Goal: Task Accomplishment & Management: Use online tool/utility

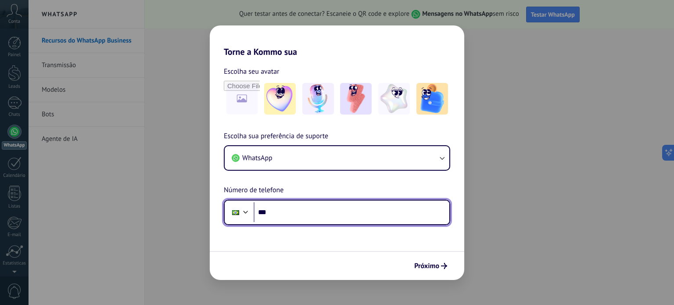
click at [332, 222] on input "***" at bounding box center [352, 212] width 196 height 20
type input "**********"
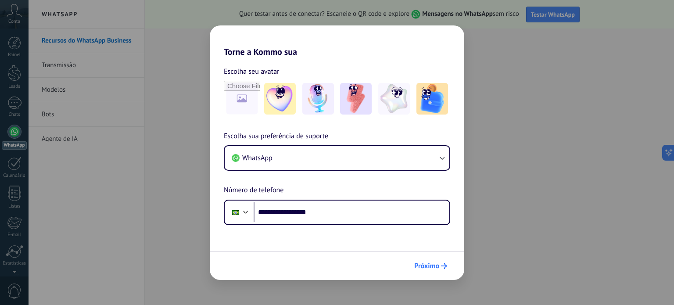
click at [433, 259] on div "Próximo" at bounding box center [430, 266] width 41 height 15
click at [356, 99] on img at bounding box center [356, 99] width 32 height 32
click at [444, 263] on icon "submit" at bounding box center [444, 266] width 6 height 6
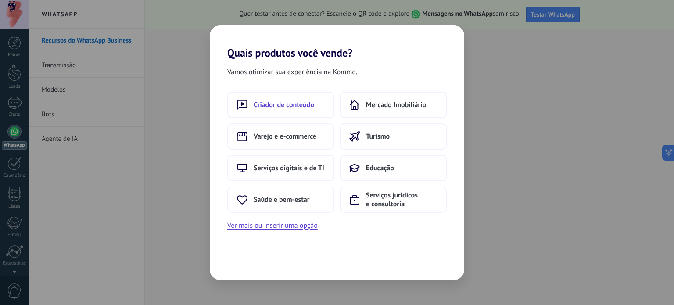
click at [298, 105] on span "Criador de conteúdo" at bounding box center [284, 105] width 61 height 9
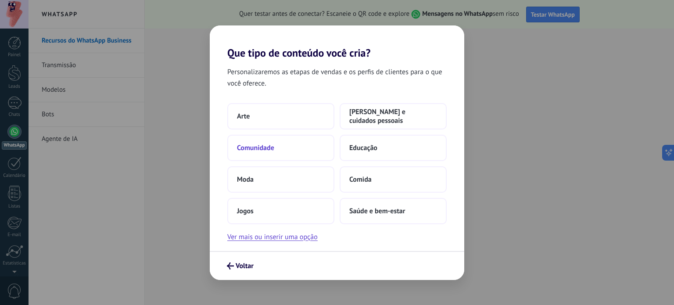
click at [284, 138] on button "Comunidade" at bounding box center [280, 148] width 107 height 26
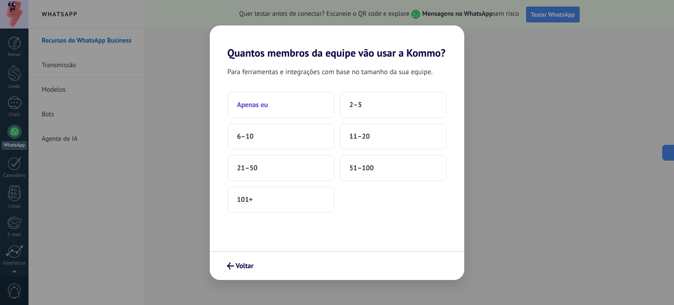
click at [324, 103] on button "Apenas eu" at bounding box center [280, 105] width 107 height 26
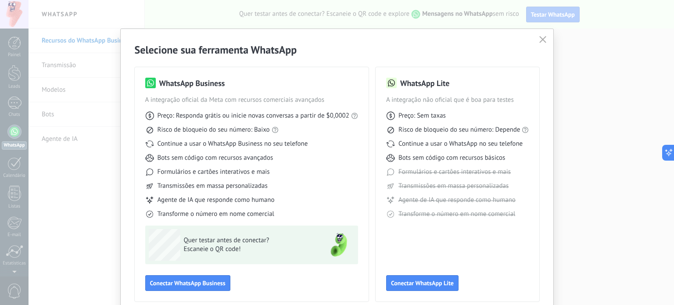
scroll to position [39, 0]
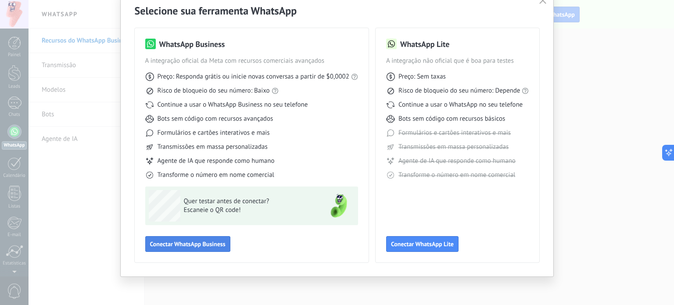
click at [176, 237] on button "Conectar WhatsApp Business" at bounding box center [187, 244] width 85 height 16
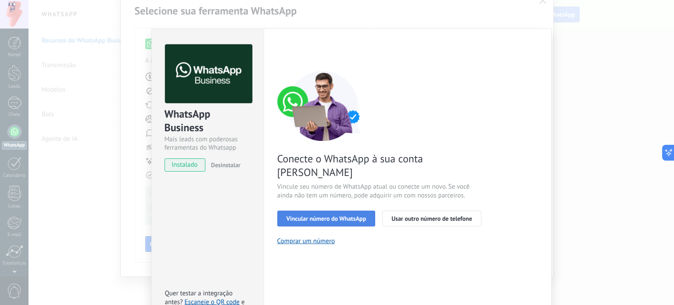
click at [338, 216] on span "Vincular número do WhatsApp" at bounding box center [327, 219] width 80 height 6
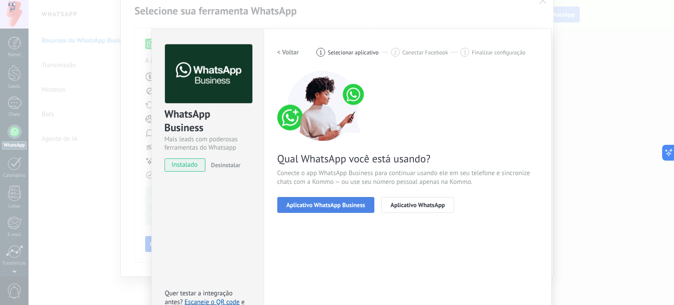
click at [338, 200] on button "Aplicativo WhatsApp Business" at bounding box center [325, 205] width 97 height 16
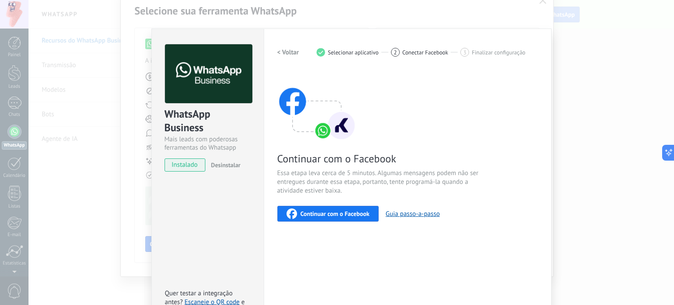
click at [364, 219] on button "Continuar com o Facebook" at bounding box center [327, 214] width 101 height 16
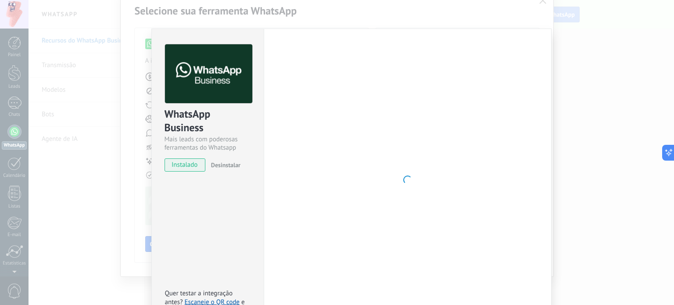
click at [393, 147] on div at bounding box center [407, 179] width 261 height 271
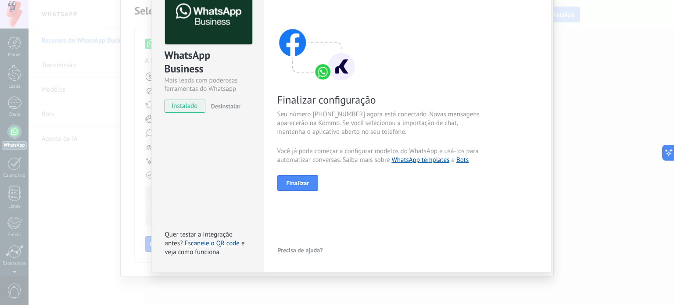
click at [313, 191] on div "< Voltar 1 Selecionar aplicativo 2 Conectar Facebook 3 Finalizar configuração F…" at bounding box center [407, 121] width 261 height 271
click at [311, 188] on button "Finalizar" at bounding box center [297, 183] width 41 height 16
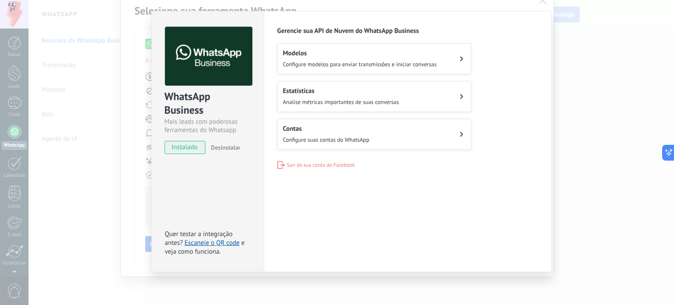
click at [552, 101] on div "WhatsApp Business Mais leads com poderosas ferramentas do Whatsapp instalado De…" at bounding box center [352, 152] width 646 height 305
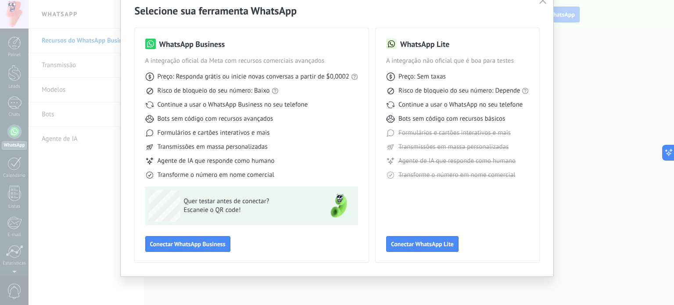
scroll to position [0, 0]
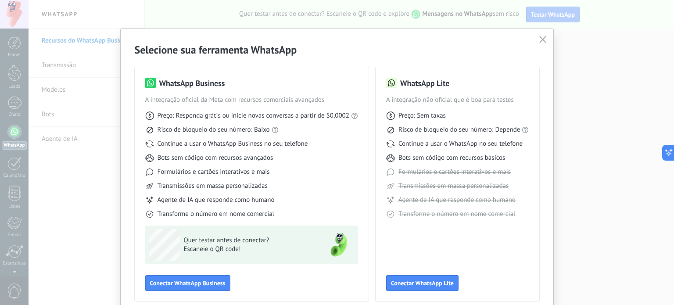
click at [541, 45] on button "button" at bounding box center [542, 40] width 11 height 12
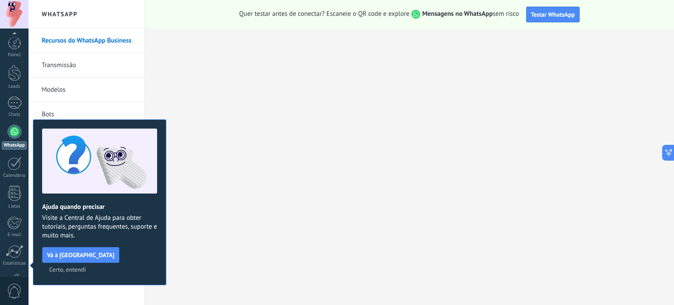
scroll to position [60, 0]
click at [86, 266] on span "Certo, entendi" at bounding box center [67, 269] width 37 height 6
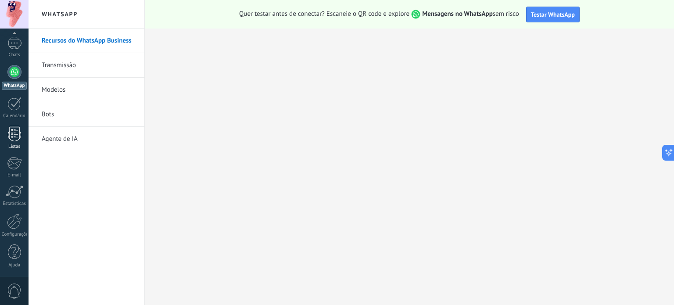
click at [11, 145] on div "Listas" at bounding box center [14, 147] width 25 height 6
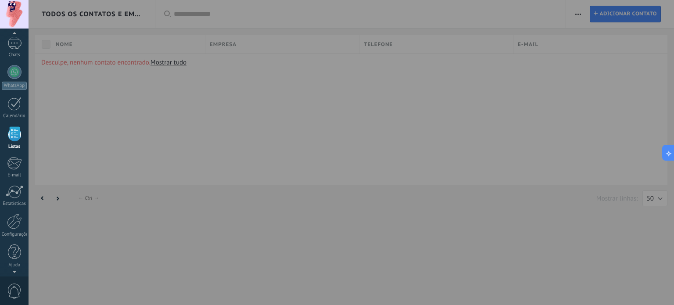
scroll to position [54, 0]
click at [263, 137] on div at bounding box center [366, 152] width 674 height 305
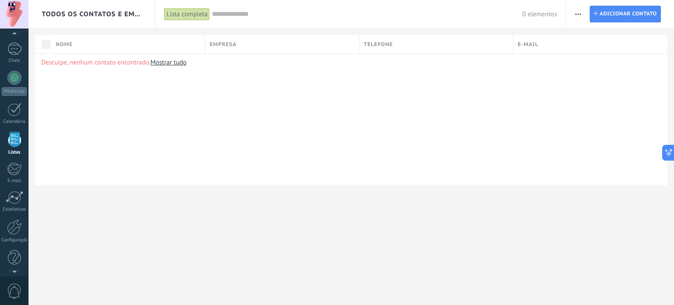
click at [578, 8] on span "button" at bounding box center [578, 14] width 6 height 17
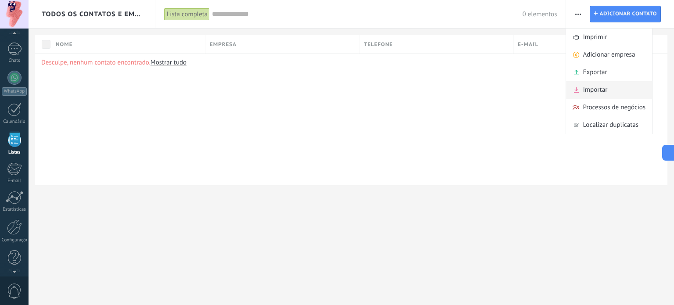
click at [597, 86] on span "Importar" at bounding box center [595, 90] width 25 height 18
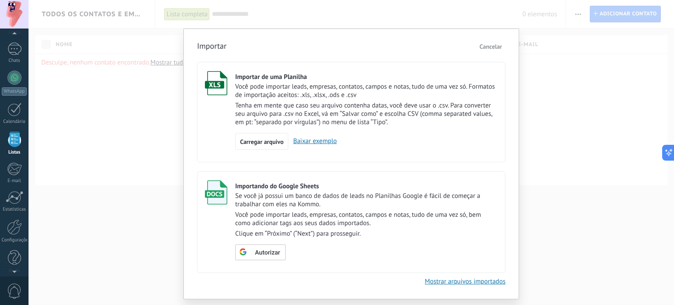
click at [308, 89] on p "Você pode importar leads, empresas, contatos, campos e notas, tudo de uma vez s…" at bounding box center [366, 91] width 263 height 17
click at [278, 144] on span "Carregar arquivo" at bounding box center [261, 142] width 43 height 6
click at [0, 0] on input "Importar de uma Planilha Você pode importar leads, empresas, contatos, campos e…" at bounding box center [0, 0] width 0 height 0
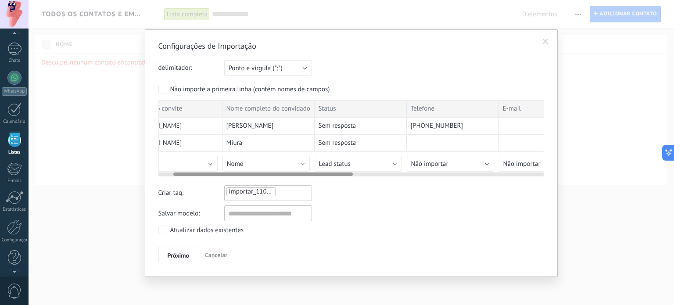
scroll to position [0, 32]
drag, startPoint x: 217, startPoint y: 173, endPoint x: 232, endPoint y: 173, distance: 15.0
click at [232, 173] on div at bounding box center [263, 175] width 180 height 4
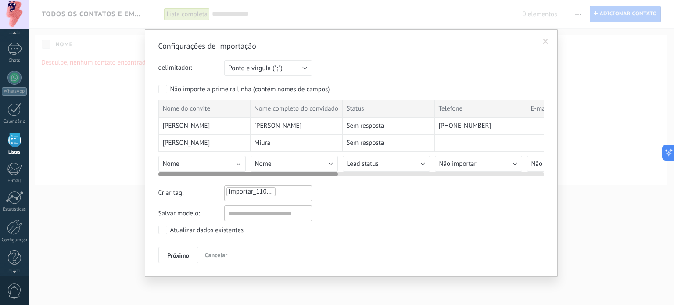
drag, startPoint x: 224, startPoint y: 171, endPoint x: 247, endPoint y: 175, distance: 22.7
click at [247, 175] on div at bounding box center [351, 172] width 386 height 7
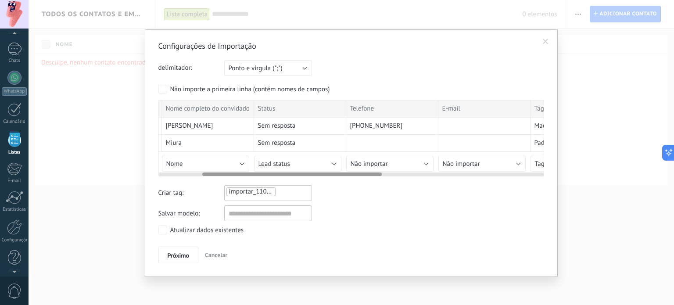
scroll to position [0, 97]
drag, startPoint x: 247, startPoint y: 175, endPoint x: 293, endPoint y: 169, distance: 46.5
click at [293, 169] on div at bounding box center [351, 172] width 386 height 7
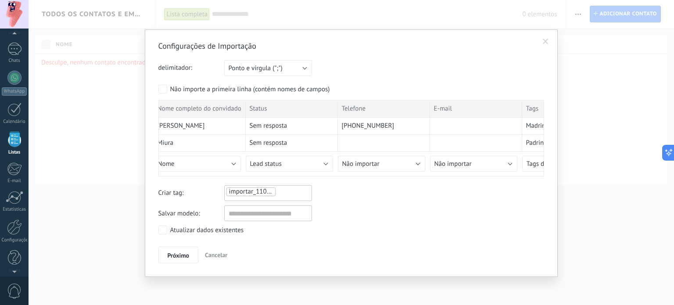
click at [278, 189] on ul "importar_11082025_2154" at bounding box center [256, 192] width 61 height 11
type input "**********"
click at [282, 210] on span "CASAMENTO 1" at bounding box center [278, 209] width 47 height 12
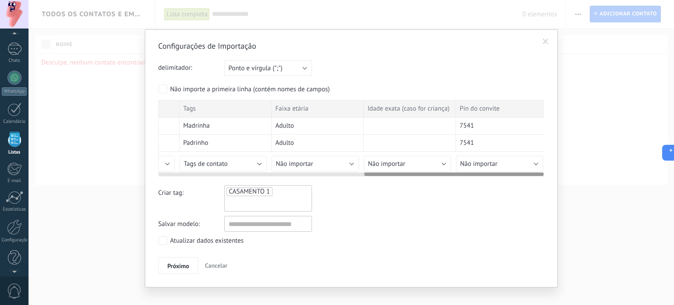
scroll to position [0, 443]
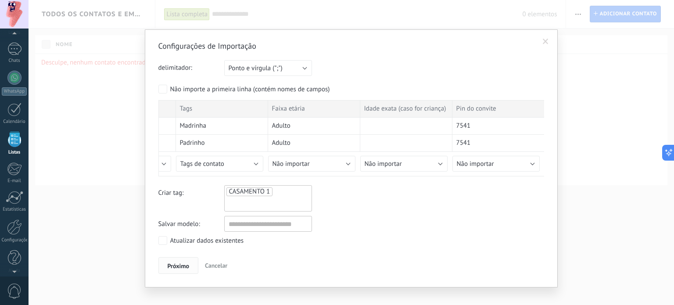
click at [180, 263] on span "Próximo" at bounding box center [179, 266] width 22 height 6
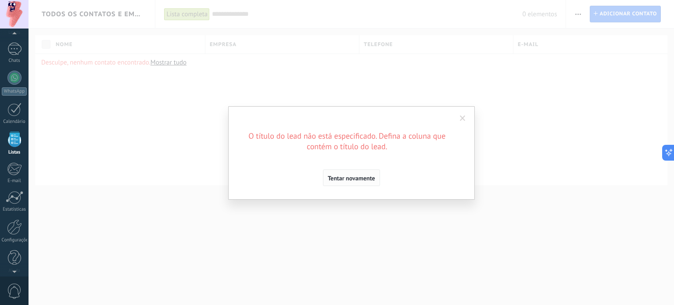
click at [349, 179] on span "Tentar novamente" at bounding box center [351, 178] width 47 height 6
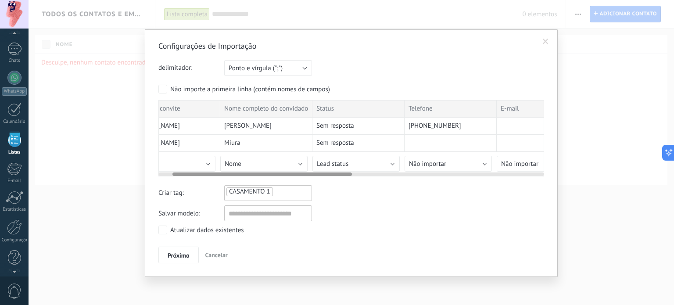
scroll to position [0, 0]
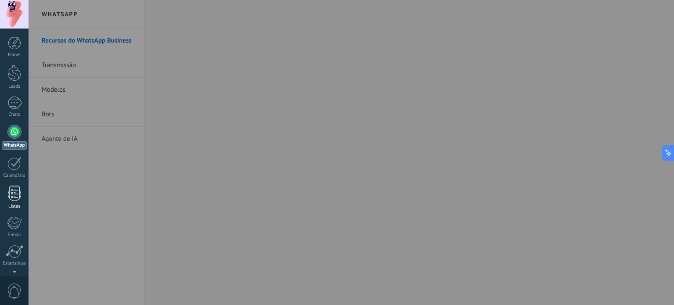
click at [9, 202] on link "Listas" at bounding box center [14, 198] width 29 height 24
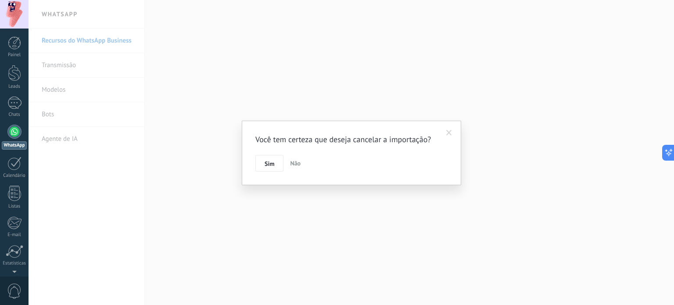
click at [297, 163] on span "Não" at bounding box center [295, 163] width 11 height 8
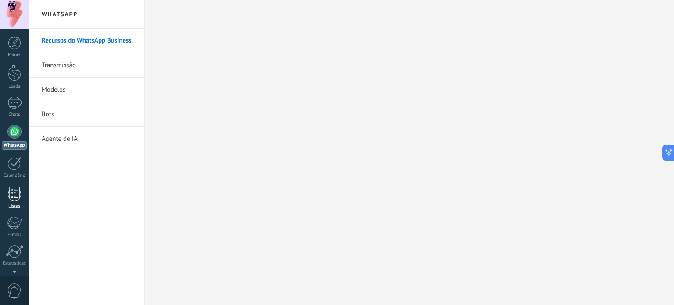
click at [23, 194] on link "Listas" at bounding box center [14, 198] width 29 height 24
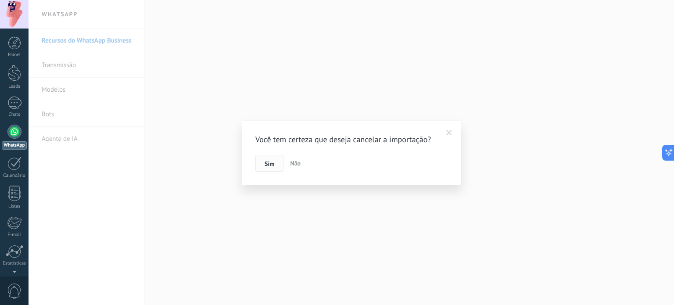
click at [270, 165] on span "Sim" at bounding box center [270, 164] width 10 height 6
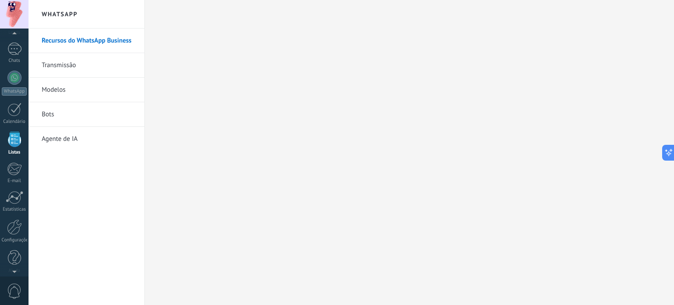
scroll to position [54, 0]
click at [19, 161] on div "Painel Leads Chats WhatsApp Clientes" at bounding box center [14, 132] width 29 height 300
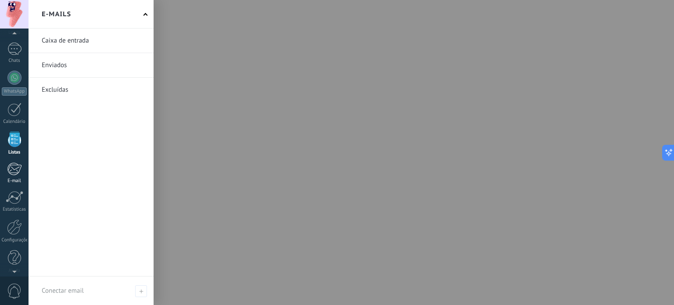
click at [0, 172] on link "E-mail" at bounding box center [14, 173] width 29 height 22
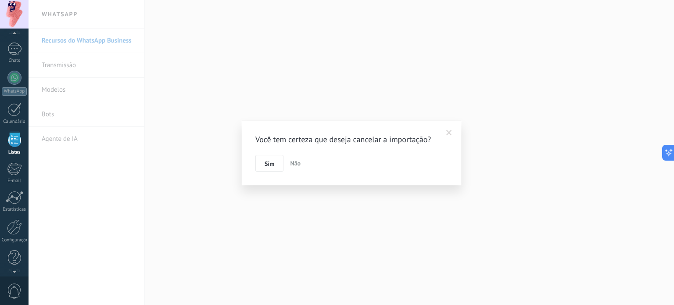
click at [292, 165] on span "Não" at bounding box center [295, 163] width 11 height 8
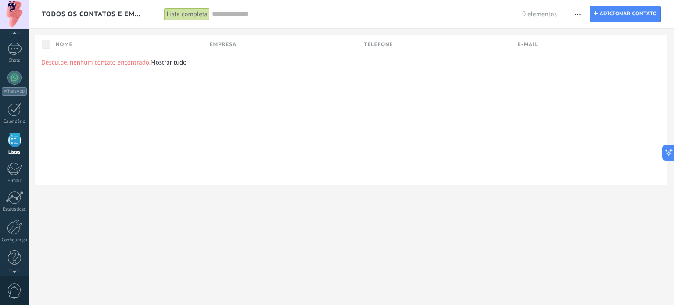
click at [581, 21] on button "button" at bounding box center [578, 14] width 13 height 17
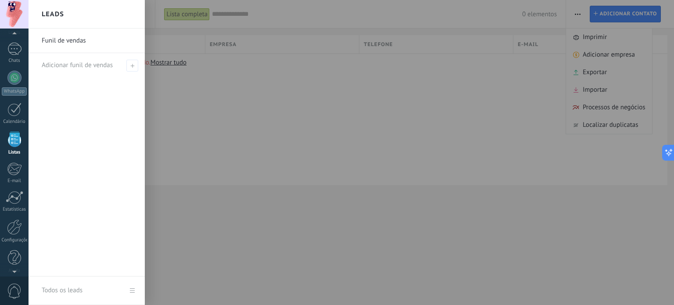
click at [593, 94] on div at bounding box center [366, 152] width 674 height 305
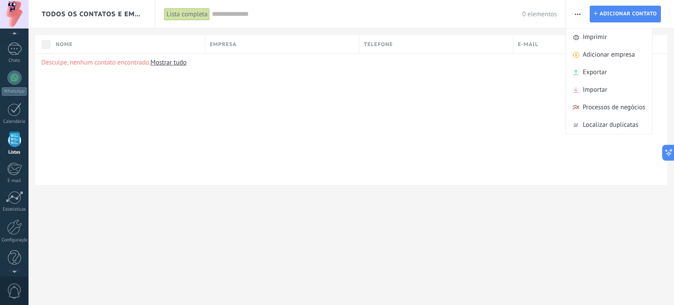
click at [593, 94] on span "Importar" at bounding box center [595, 90] width 25 height 18
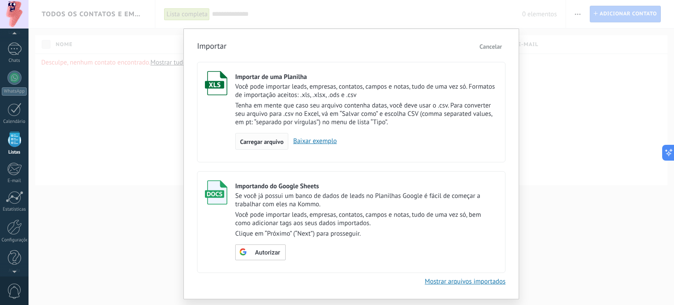
click at [235, 141] on div "Carregar arquivo" at bounding box center [261, 141] width 53 height 17
click at [0, 0] on input "Importar de uma Planilha Você pode importar leads, empresas, contatos, campos e…" at bounding box center [0, 0] width 0 height 0
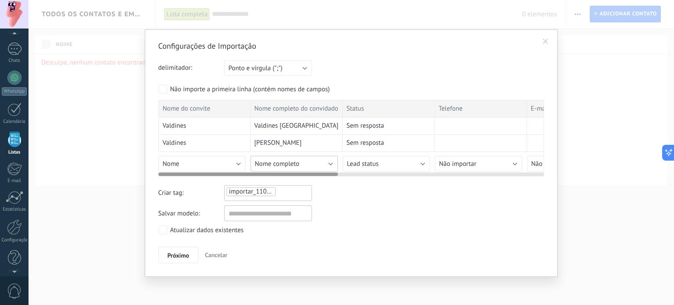
click at [286, 161] on span "Nome completo" at bounding box center [277, 164] width 45 height 8
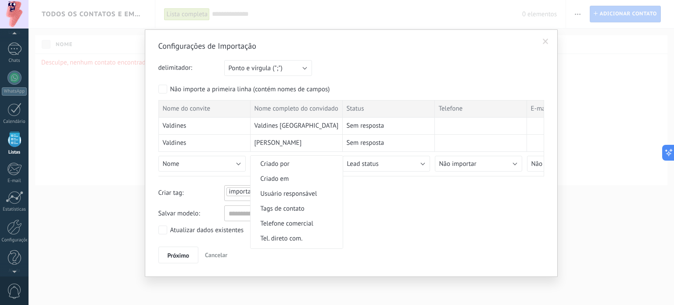
scroll to position [93, 0]
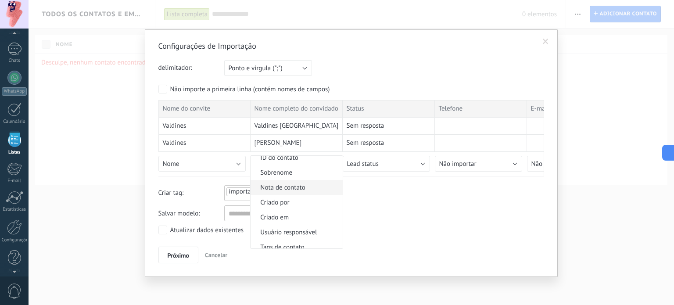
click at [314, 183] on li "Nota de contato" at bounding box center [297, 187] width 92 height 15
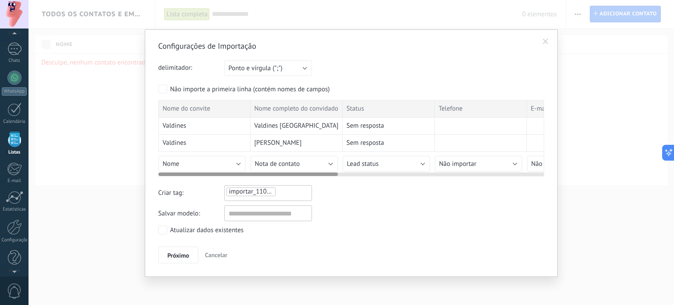
click at [232, 155] on div "Não importar Novo campo personalizado Contato Nome completo Nome Sobrenome ID d…" at bounding box center [204, 162] width 92 height 20
click at [232, 157] on button "Nome" at bounding box center [201, 164] width 87 height 16
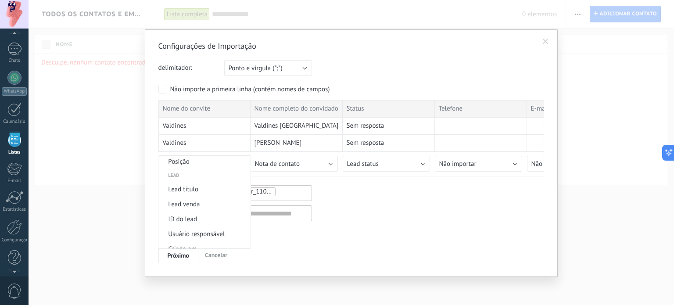
scroll to position [333, 0]
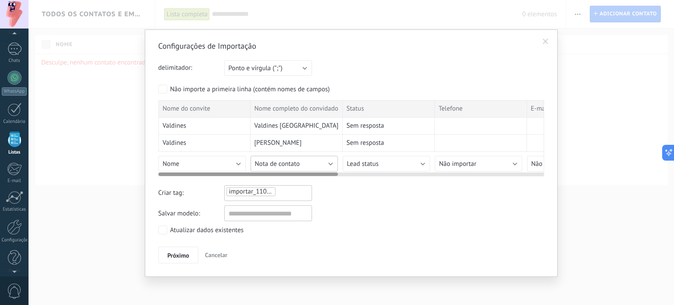
click at [279, 163] on span "Nota de contato" at bounding box center [277, 164] width 45 height 8
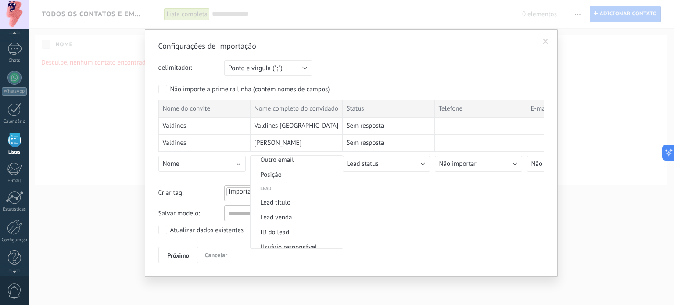
scroll to position [314, 0]
click at [270, 204] on span "Lead titulo" at bounding box center [296, 203] width 90 height 8
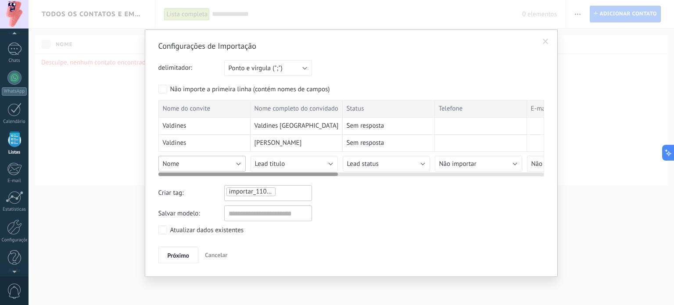
click at [197, 167] on button "Nome" at bounding box center [201, 164] width 87 height 16
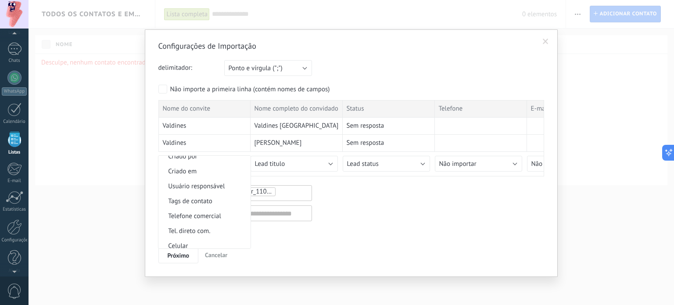
scroll to position [140, 0]
click at [228, 192] on li "Usuário responsável" at bounding box center [204, 185] width 92 height 15
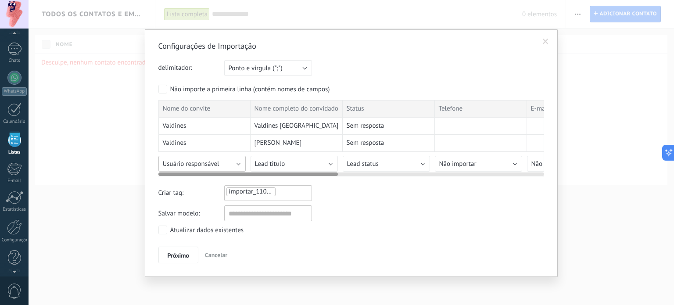
scroll to position [0, 47]
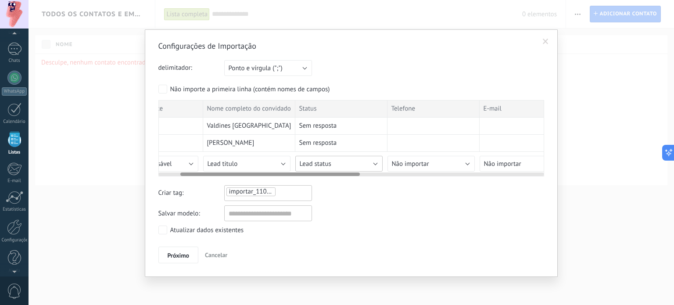
click at [362, 165] on button "Lead status" at bounding box center [338, 164] width 87 height 16
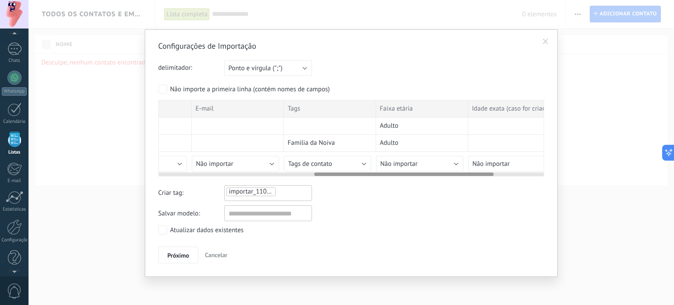
scroll to position [0, 443]
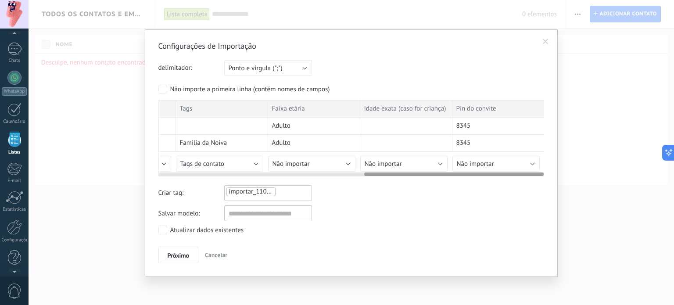
click at [488, 169] on div at bounding box center [351, 172] width 386 height 7
click at [490, 165] on span "Não importar" at bounding box center [475, 164] width 37 height 8
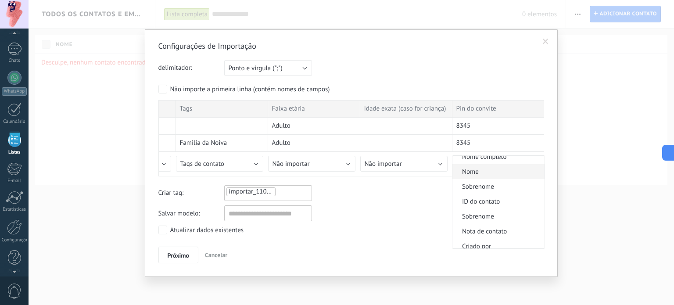
scroll to position [65, 0]
click at [501, 183] on span "ID do contato" at bounding box center [498, 186] width 90 height 8
click at [297, 192] on div "importar_11082025_2155" at bounding box center [268, 192] width 85 height 11
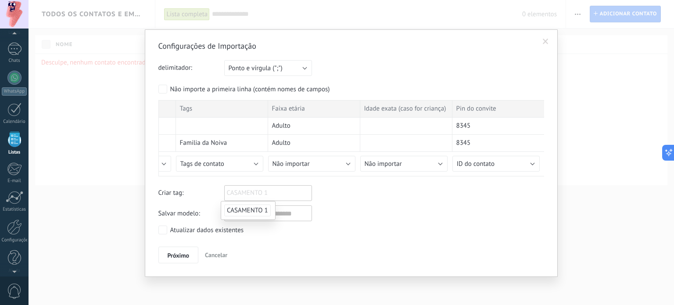
click at [252, 206] on span "CASAMENTO 1" at bounding box center [247, 211] width 47 height 12
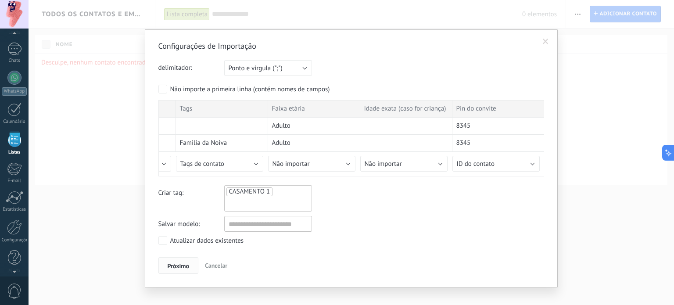
click at [170, 263] on span "Próximo" at bounding box center [179, 266] width 22 height 6
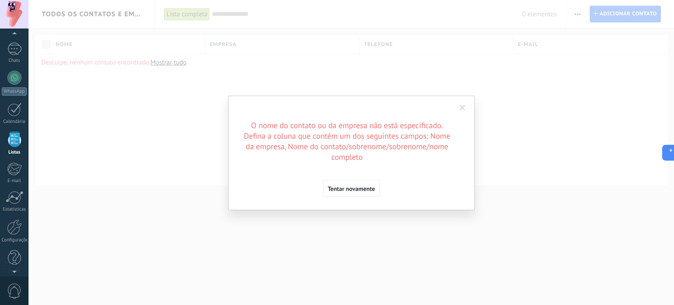
click at [459, 108] on span at bounding box center [463, 108] width 14 height 15
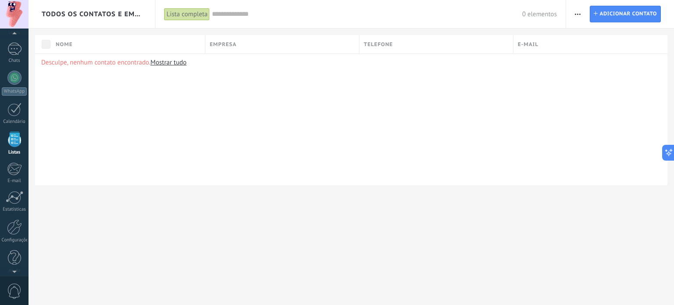
click at [153, 63] on p "Desculpe, nenhum contato encontrado. Mostrar tudo" at bounding box center [351, 62] width 620 height 8
click at [175, 63] on link "Mostrar tudo" at bounding box center [169, 62] width 36 height 8
click at [206, 18] on div "Lista completa" at bounding box center [187, 14] width 46 height 13
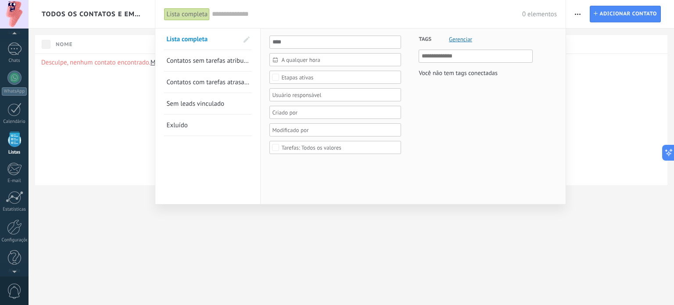
click at [585, 17] on div at bounding box center [337, 152] width 674 height 305
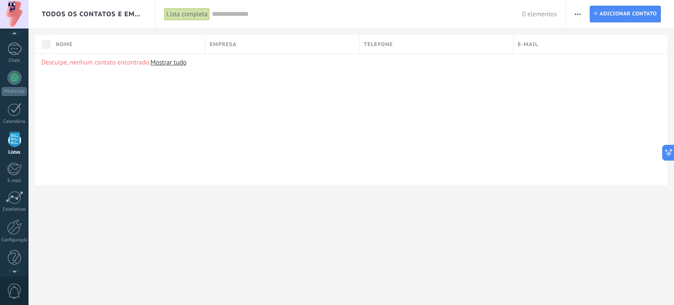
click at [582, 14] on button "button" at bounding box center [578, 14] width 13 height 17
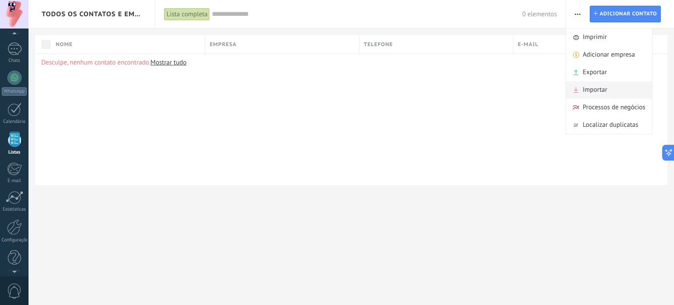
click at [605, 93] on span "Importar" at bounding box center [595, 90] width 25 height 18
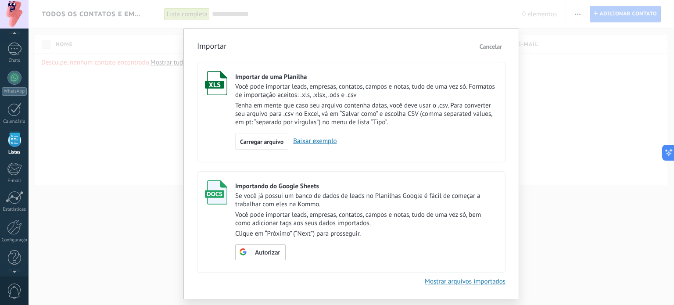
click at [298, 127] on div "Importar de uma Planilha Você pode importar leads, empresas, contatos, campos e…" at bounding box center [366, 110] width 263 height 79
click at [269, 141] on span "Carregar arquivo" at bounding box center [261, 142] width 43 height 6
click at [0, 0] on input "Importar de uma Planilha Você pode importar leads, empresas, contatos, campos e…" at bounding box center [0, 0] width 0 height 0
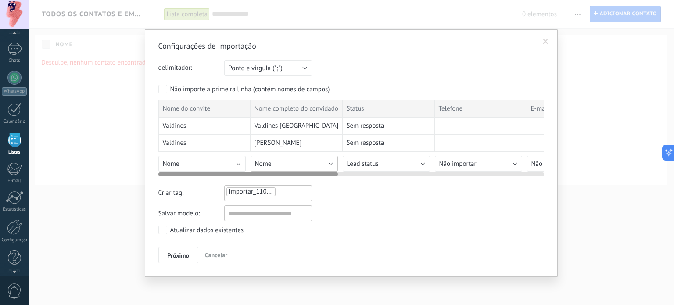
click at [300, 162] on button "Nome" at bounding box center [294, 164] width 87 height 16
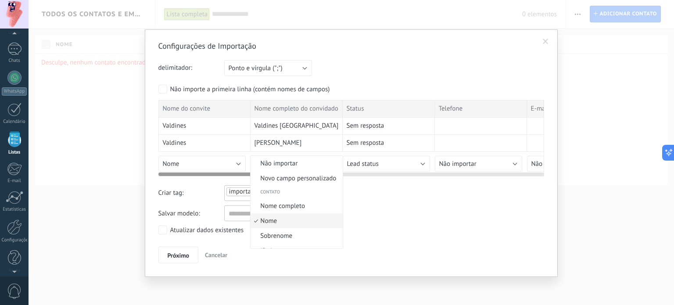
scroll to position [20, 0]
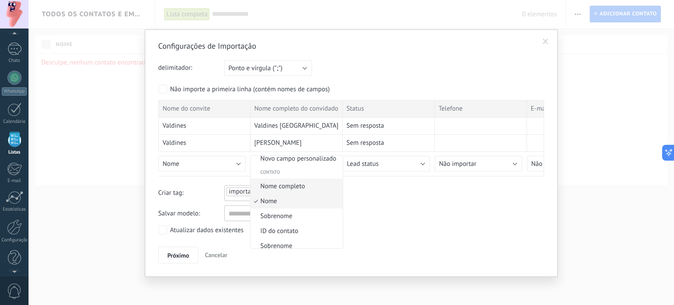
click at [302, 193] on li "Nome completo" at bounding box center [297, 186] width 92 height 15
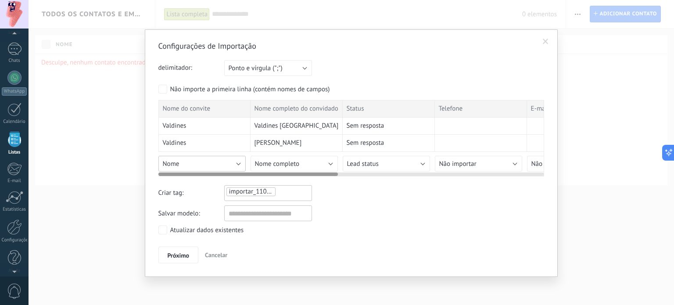
click at [178, 160] on span "Nome" at bounding box center [171, 164] width 17 height 8
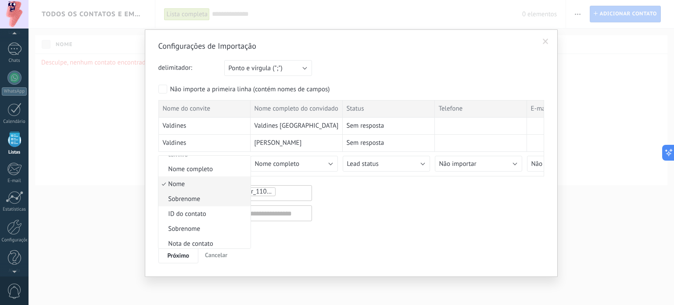
scroll to position [38, 0]
click at [239, 215] on span "ID do contato" at bounding box center [203, 213] width 90 height 8
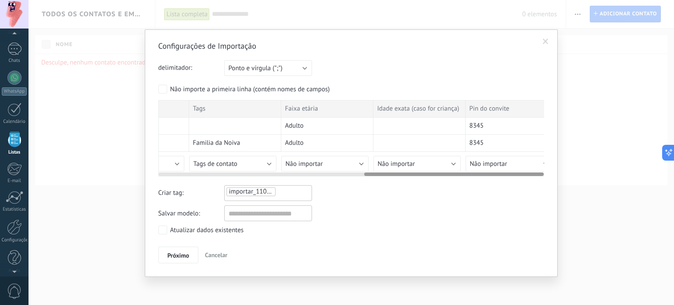
scroll to position [0, 443]
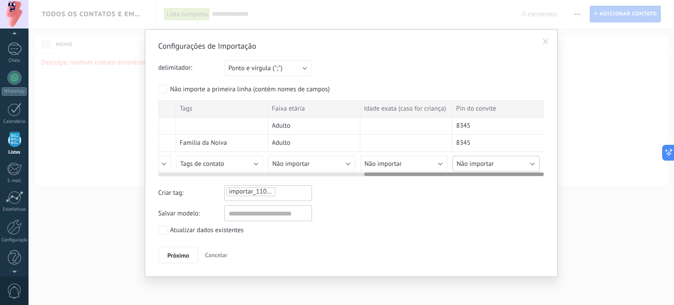
click at [504, 164] on button "Não importar" at bounding box center [496, 164] width 87 height 16
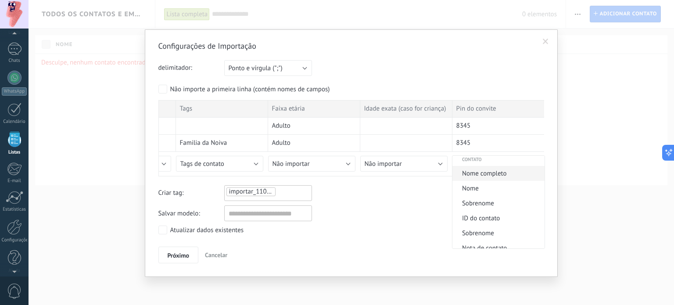
scroll to position [33, 0]
click at [473, 224] on li "ID do contato" at bounding box center [499, 217] width 92 height 15
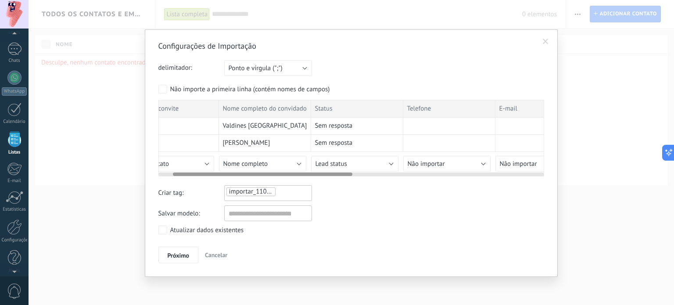
scroll to position [0, 0]
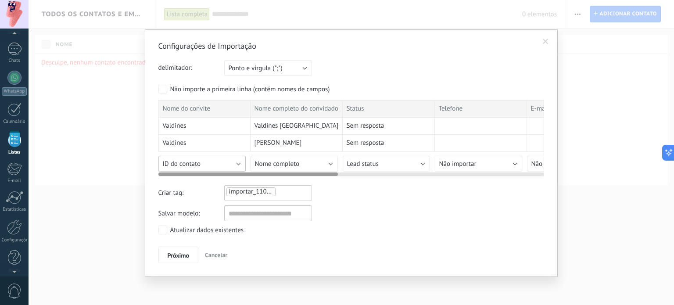
click at [169, 166] on span "ID do contato" at bounding box center [182, 164] width 38 height 8
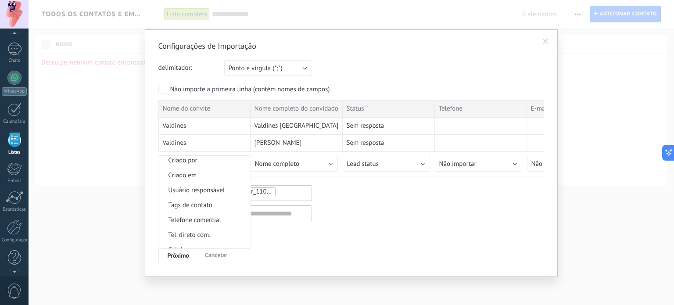
scroll to position [140, 0]
click at [228, 190] on li "Usuário responsável" at bounding box center [204, 184] width 92 height 15
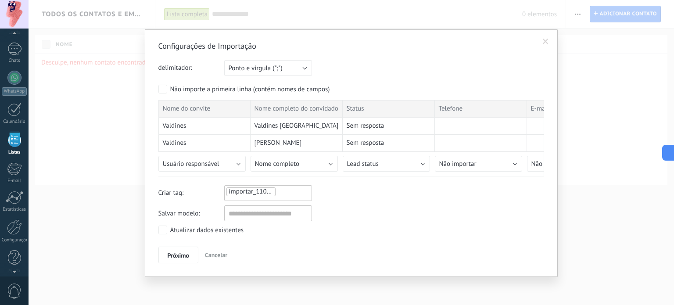
click at [295, 195] on div "importar_11082025_2157" at bounding box center [268, 192] width 85 height 11
click at [248, 211] on span "CASAMENTO 1" at bounding box center [247, 211] width 47 height 12
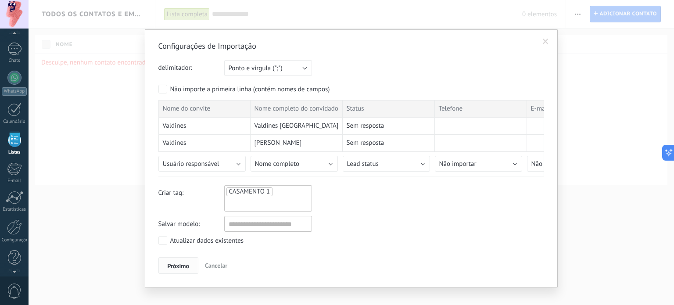
click at [190, 263] on button "Próximo" at bounding box center [178, 265] width 40 height 17
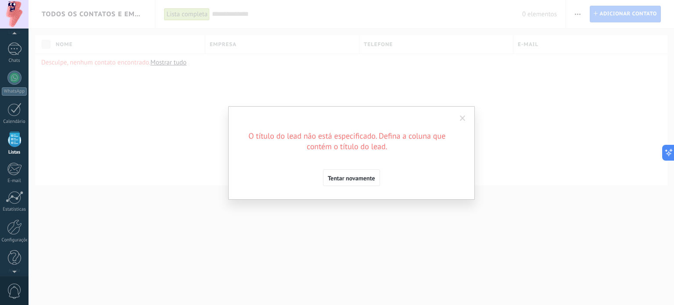
click at [461, 119] on span at bounding box center [463, 118] width 6 height 6
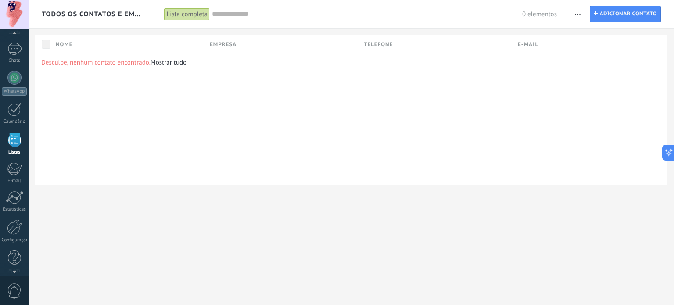
click at [586, 16] on div "Imprimir Adicionar empresa Exportar Importar" at bounding box center [620, 14] width 108 height 28
click at [577, 16] on span "button" at bounding box center [578, 14] width 6 height 17
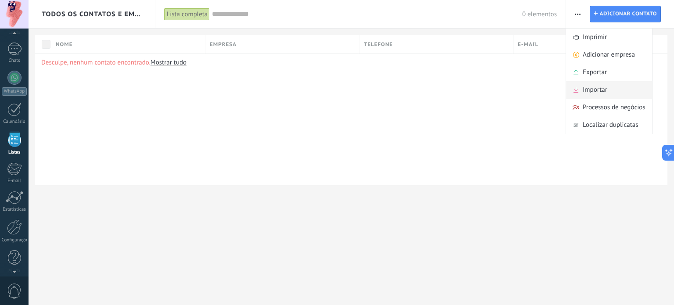
click at [600, 83] on span "Importar" at bounding box center [595, 90] width 25 height 18
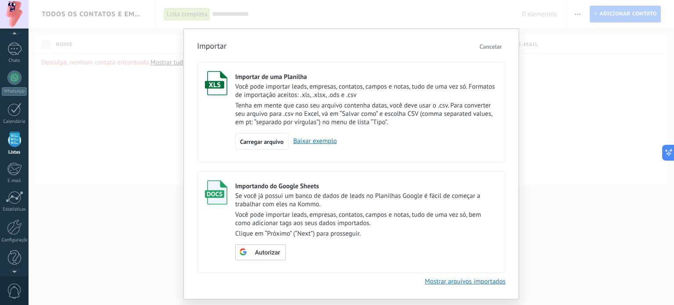
click at [267, 126] on div "Importar de uma Planilha Você pode importar leads, empresas, contatos, campos e…" at bounding box center [366, 110] width 263 height 79
click at [268, 137] on div "Carregar arquivo" at bounding box center [261, 141] width 53 height 17
click at [0, 0] on input "Importar de uma Planilha Você pode importar leads, empresas, contatos, campos e…" at bounding box center [0, 0] width 0 height 0
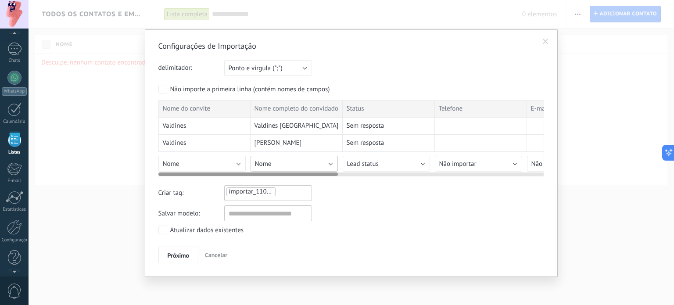
click at [295, 167] on button "Nome" at bounding box center [294, 164] width 87 height 16
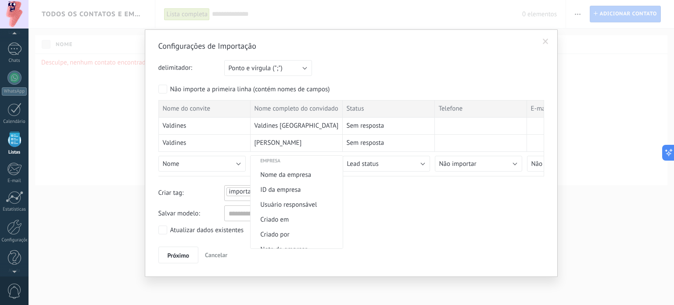
scroll to position [698, 0]
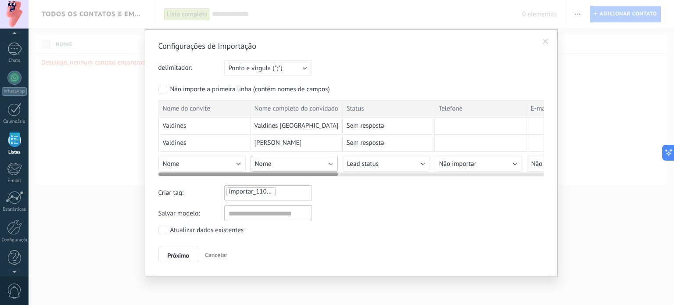
click at [312, 164] on button "Nome" at bounding box center [294, 164] width 87 height 16
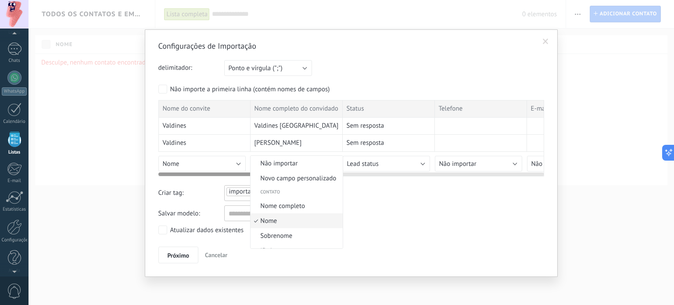
scroll to position [20, 0]
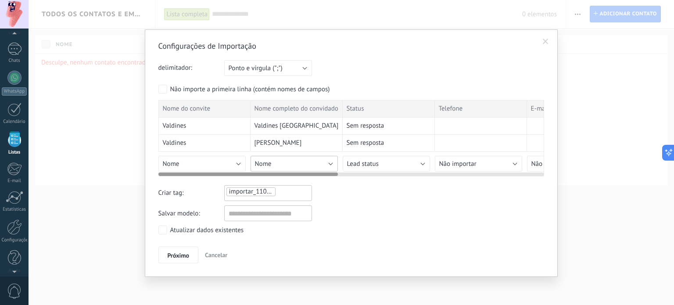
click at [319, 162] on button "Nome" at bounding box center [294, 164] width 87 height 16
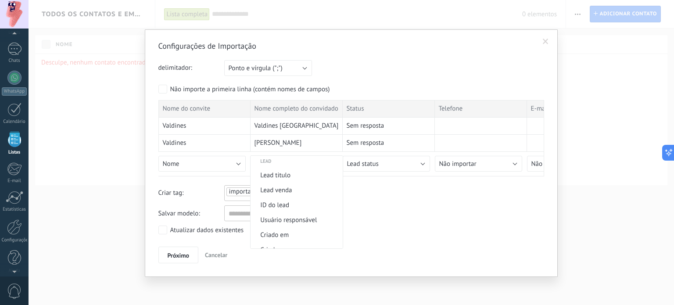
scroll to position [342, 0]
click at [273, 175] on span "Lead titulo" at bounding box center [296, 175] width 90 height 8
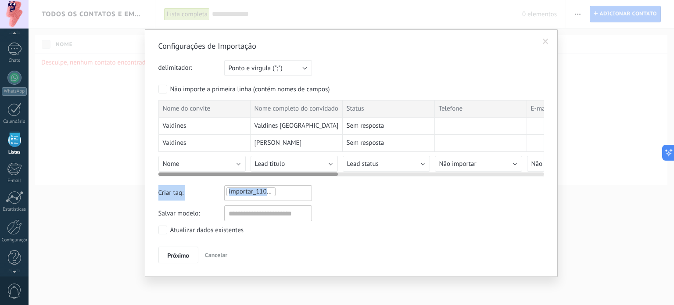
drag, startPoint x: 404, startPoint y: 184, endPoint x: 471, endPoint y: 173, distance: 68.1
click at [471, 173] on div "Configurações de Importação delimitador: Ponto e vírgula (";") Vírgula (",") Ta…" at bounding box center [351, 152] width 386 height 223
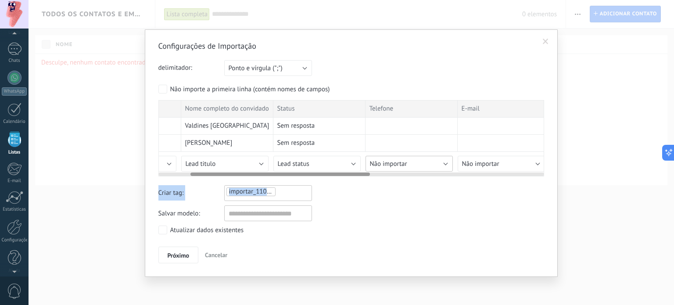
click at [408, 160] on button "Não importar" at bounding box center [409, 164] width 87 height 16
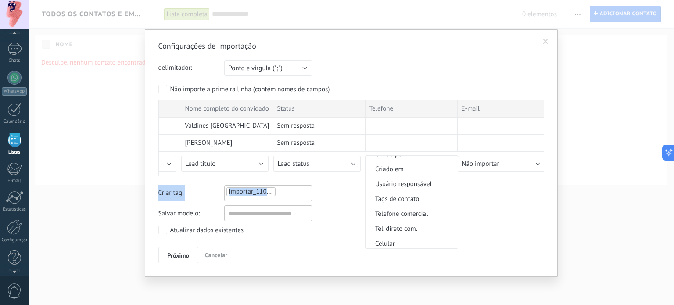
scroll to position [144, 0]
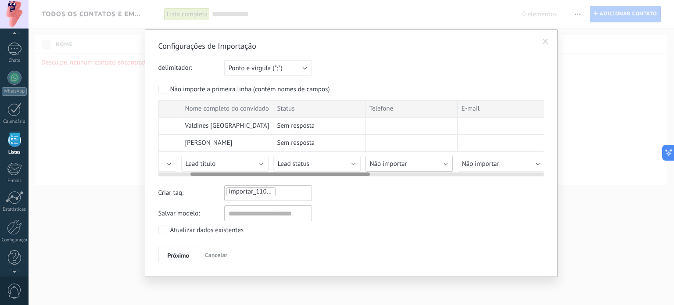
click at [423, 166] on button "Não importar" at bounding box center [409, 164] width 87 height 16
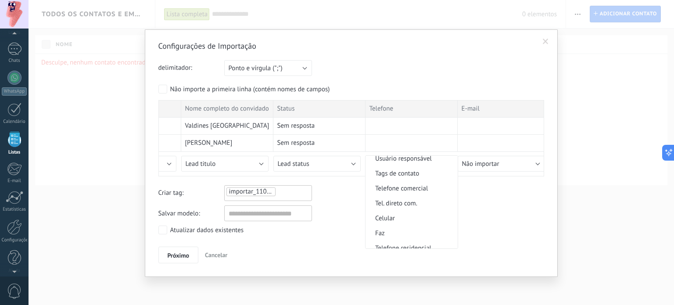
scroll to position [181, 0]
click at [399, 207] on span "Celular" at bounding box center [411, 204] width 90 height 8
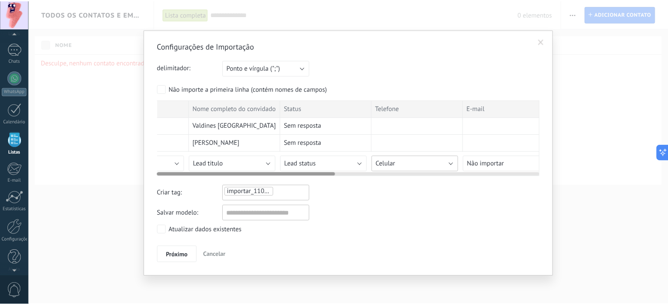
scroll to position [0, 0]
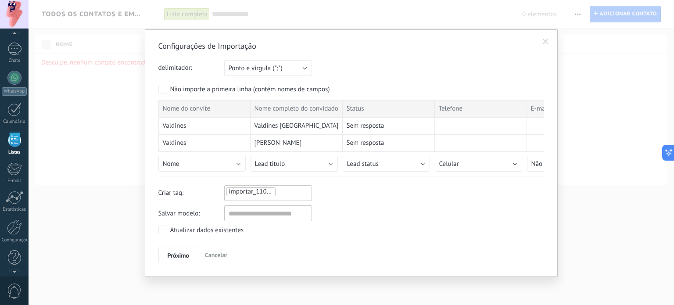
click at [302, 197] on div "importar_11082025_2158" at bounding box center [268, 193] width 88 height 16
click at [266, 205] on span "CASAMENTO 1" at bounding box center [247, 211] width 47 height 12
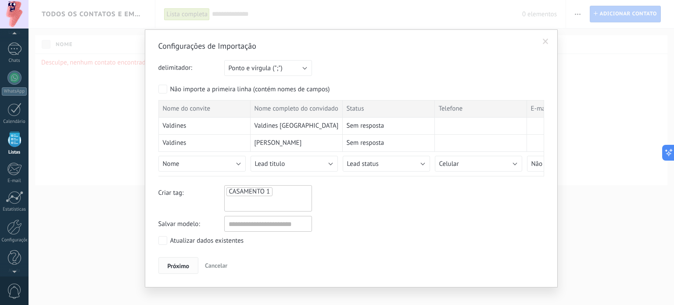
click at [169, 263] on span "Próximo" at bounding box center [179, 266] width 22 height 6
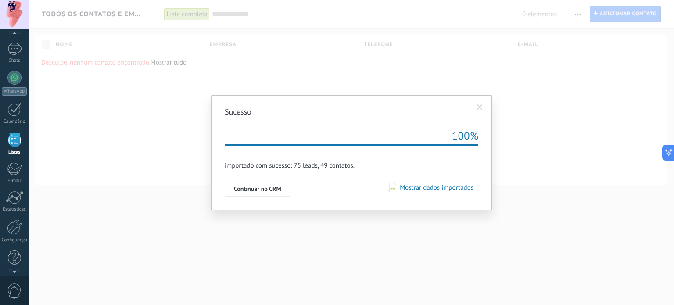
click at [480, 105] on span at bounding box center [480, 107] width 6 height 6
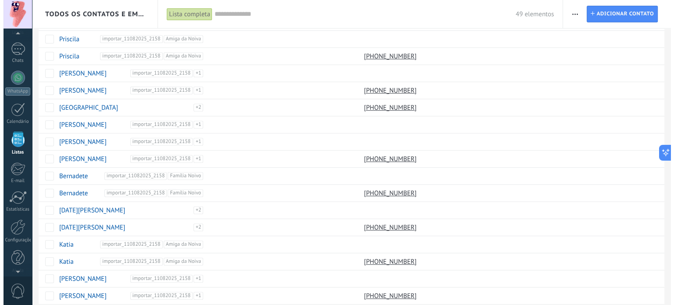
scroll to position [611, 0]
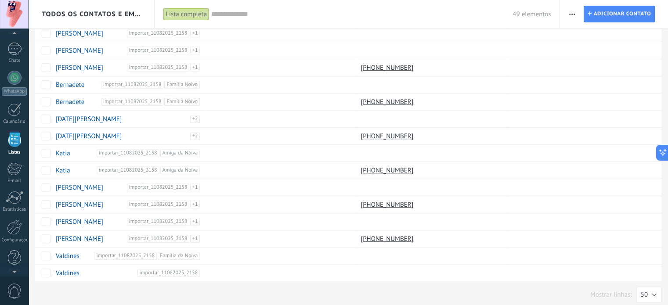
click at [573, 15] on span "button" at bounding box center [572, 14] width 6 height 17
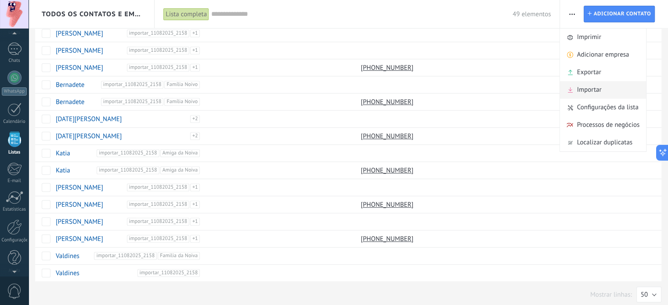
click at [595, 94] on span "Importar" at bounding box center [588, 90] width 25 height 18
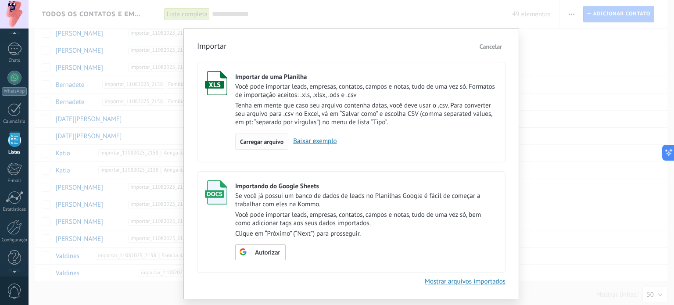
click at [270, 137] on div "Carregar arquivo" at bounding box center [261, 141] width 53 height 17
click at [0, 0] on input "Importar de uma Planilha Você pode importar leads, empresas, contatos, campos e…" at bounding box center [0, 0] width 0 height 0
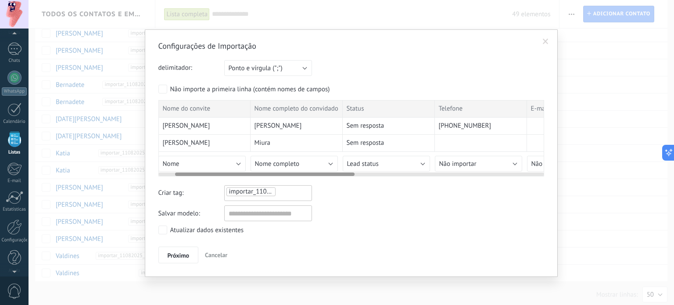
scroll to position [0, 37]
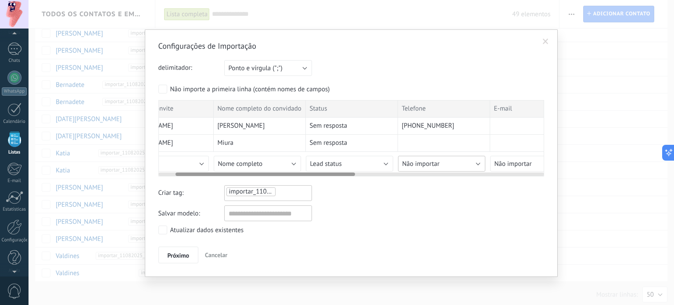
click at [432, 160] on span "Não importar" at bounding box center [421, 164] width 37 height 8
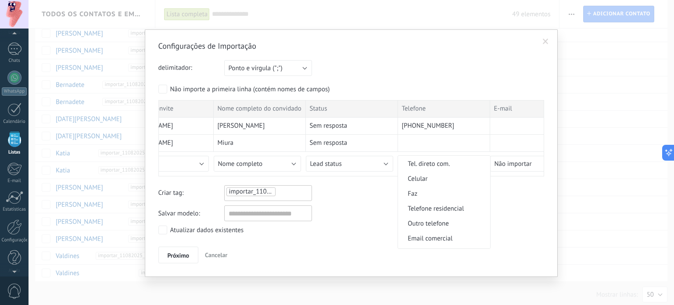
scroll to position [209, 0]
click at [440, 178] on span "Celular" at bounding box center [443, 176] width 90 height 8
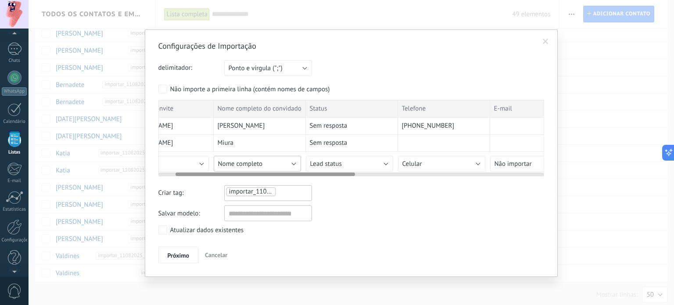
click at [272, 165] on button "Nome completo" at bounding box center [257, 164] width 87 height 16
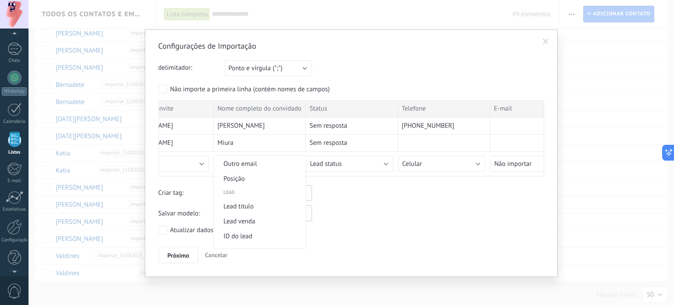
scroll to position [316, 0]
click at [249, 201] on span "Lead titulo" at bounding box center [259, 201] width 90 height 8
click at [297, 196] on div "importar_11082025_2201" at bounding box center [268, 193] width 88 height 16
type input "**********"
click at [295, 196] on li "**********" at bounding box center [263, 193] width 72 height 13
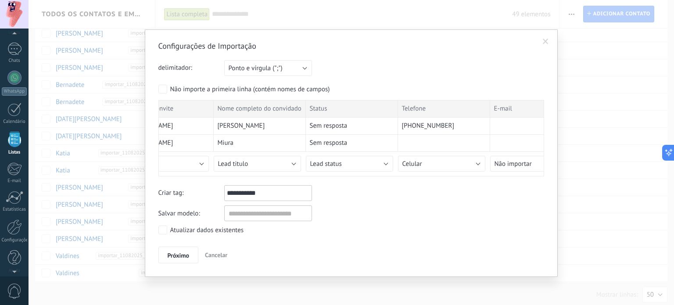
click at [294, 204] on div "Configurações de Importação delimitador: Ponto e vírgula (";") Vírgula (",") Ta…" at bounding box center [351, 152] width 386 height 223
click at [176, 247] on button "Próximo" at bounding box center [178, 255] width 40 height 17
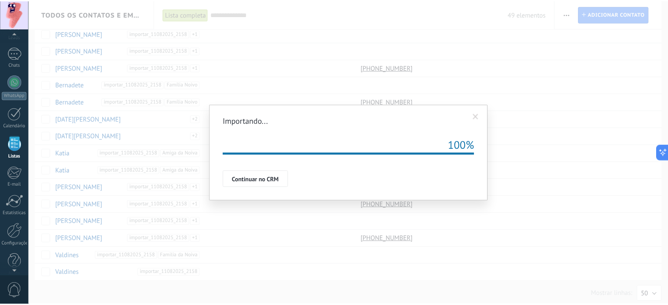
scroll to position [54, 0]
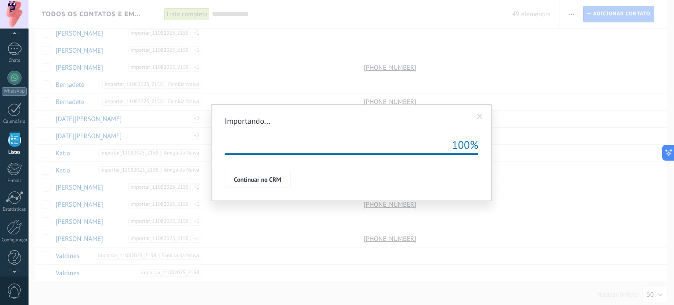
click at [479, 128] on div "Importando... Tentar novamente 100% A solicitação de importação está na fila. V…" at bounding box center [351, 152] width 281 height 97
click at [317, 167] on div "Tentar novamente 100% A solicitação de importação está na fila. Você receberá u…" at bounding box center [352, 164] width 254 height 48
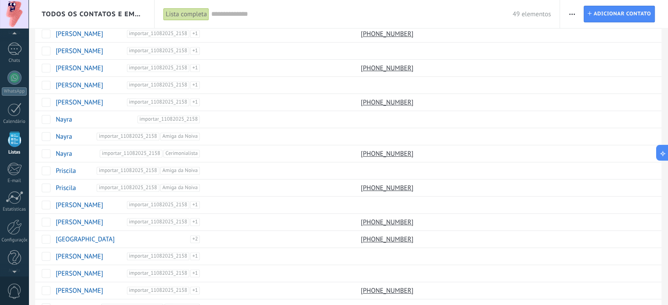
scroll to position [421, 0]
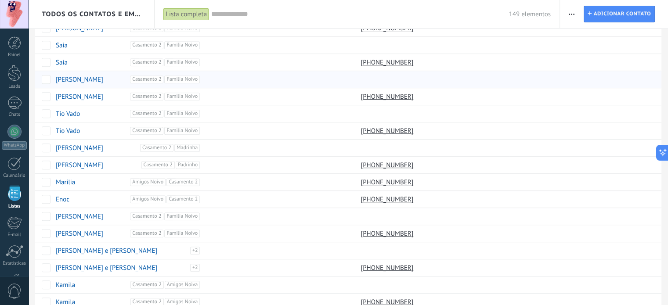
scroll to position [629, 0]
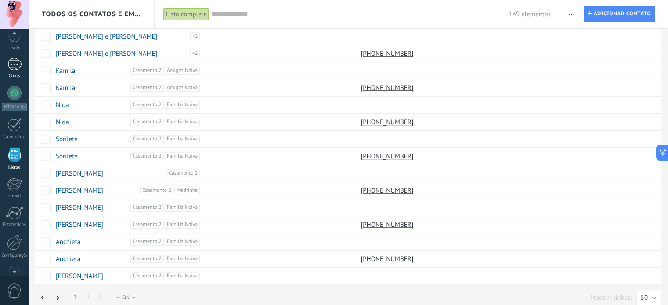
scroll to position [34, 0]
click at [12, 101] on div at bounding box center [14, 97] width 14 height 14
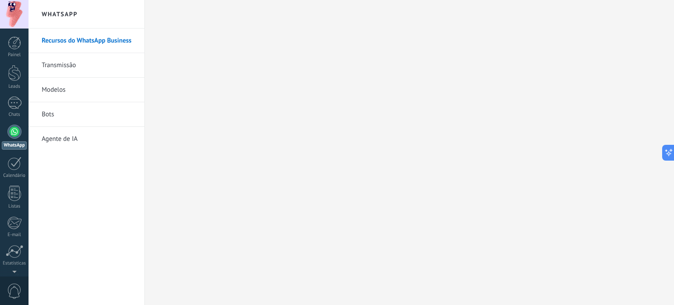
click at [81, 63] on link "Transmissão" at bounding box center [89, 65] width 94 height 25
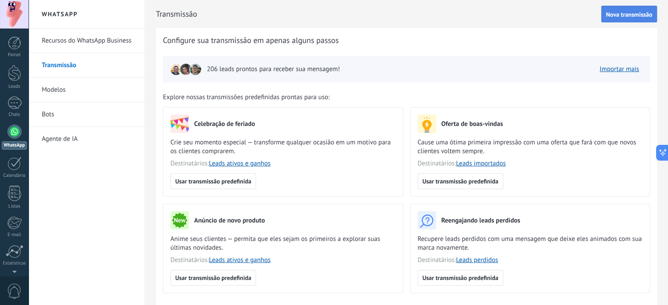
click at [616, 13] on span "Nova transmissão" at bounding box center [629, 14] width 46 height 6
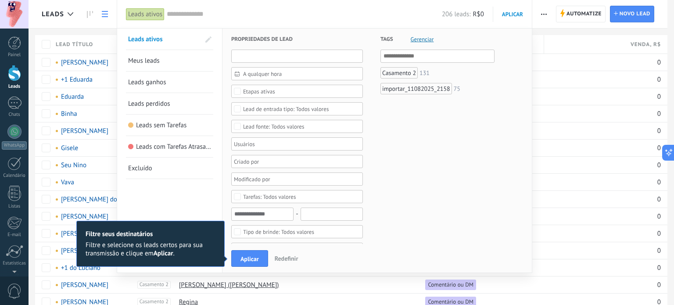
click at [277, 58] on input "text" at bounding box center [297, 56] width 132 height 13
click at [403, 82] on ul "Casamento 2 131 importar_11082025_2158 75" at bounding box center [438, 86] width 114 height 38
click at [278, 57] on input "text" at bounding box center [297, 56] width 132 height 13
type input "*"
click at [435, 140] on div "Tags Gerenciar E Ou Casamento 2 131 importar_11082025_2158 75" at bounding box center [429, 294] width 132 height 531
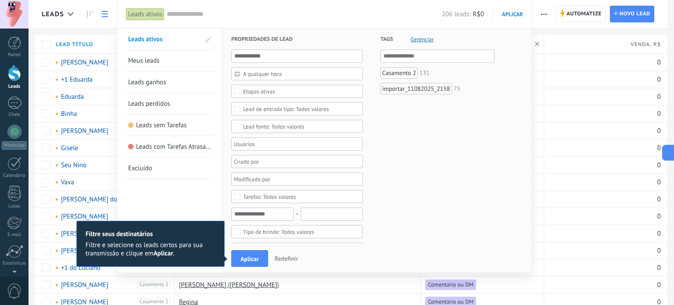
click at [165, 71] on link "Meus leads" at bounding box center [169, 60] width 83 height 21
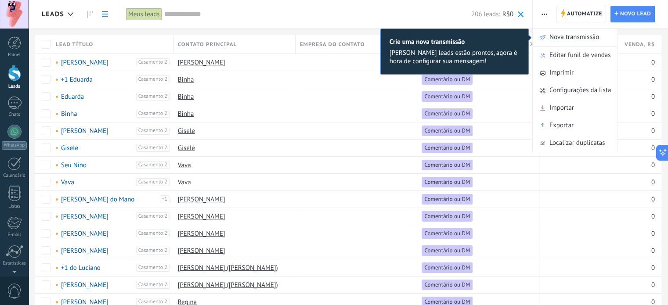
click at [520, 33] on div "× Crie uma nova transmissão Seus leads estão prontos, agora é hora de configura…" at bounding box center [454, 52] width 148 height 46
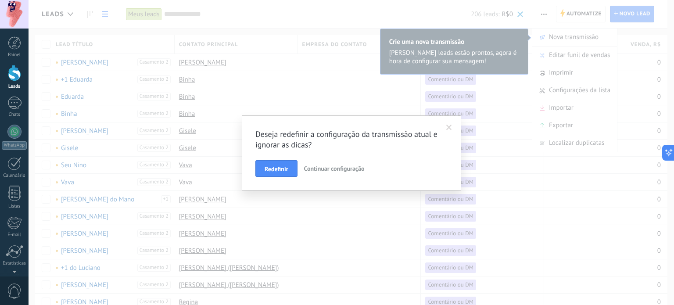
click at [448, 127] on span at bounding box center [449, 128] width 6 height 6
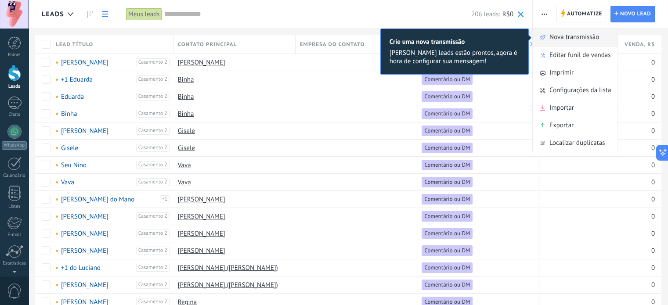
click at [579, 34] on span "Nova transmissão" at bounding box center [574, 38] width 50 height 18
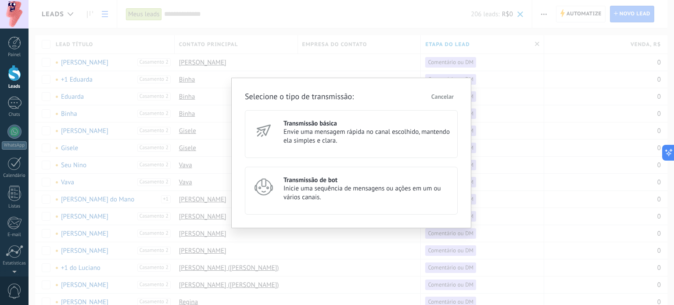
click at [291, 135] on span "Envie uma mensagem rápida no canal escolhido, mantendo ela simples e clara." at bounding box center [367, 137] width 166 height 18
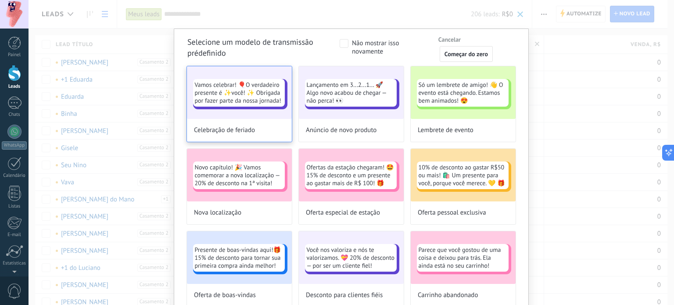
click at [239, 97] on span "Vamos celebrar! 🎈O verdadeiro presente é ✨você! ✨ Obrigada por fazer parte da n…" at bounding box center [239, 93] width 88 height 24
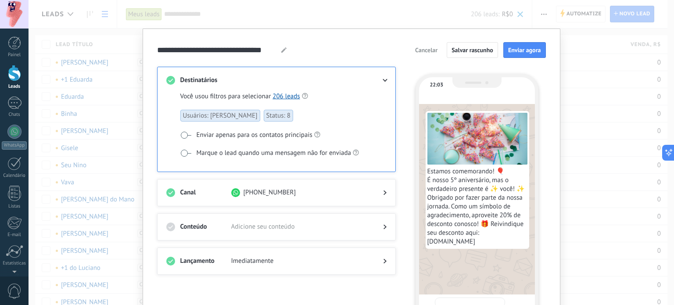
click at [274, 91] on div "Você usou filtros para selecionar 206 leads Usuários: Gustavo Guiselli Status: …" at bounding box center [276, 128] width 220 height 87
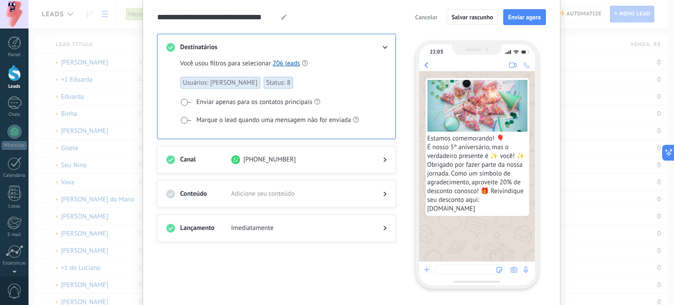
scroll to position [42, 0]
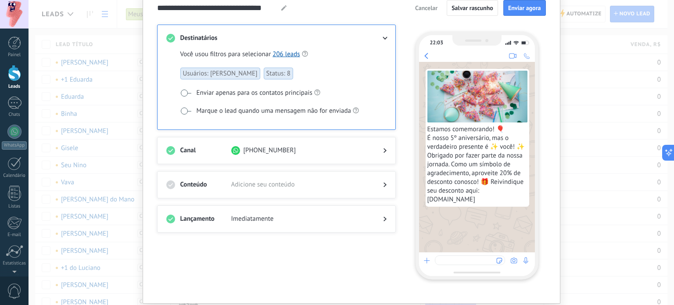
click at [253, 90] on span "Enviar apenas para os contatos principais" at bounding box center [255, 93] width 116 height 9
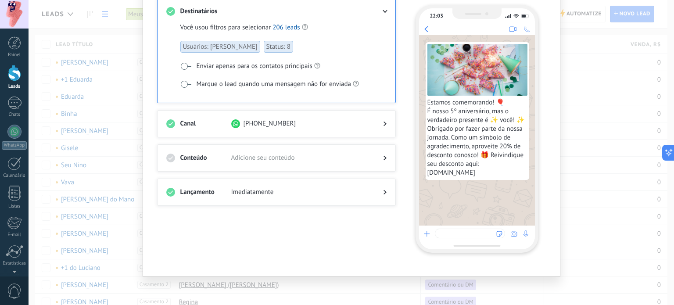
click at [248, 151] on div "Conteúdo Adicione seu conteúdo" at bounding box center [276, 157] width 239 height 27
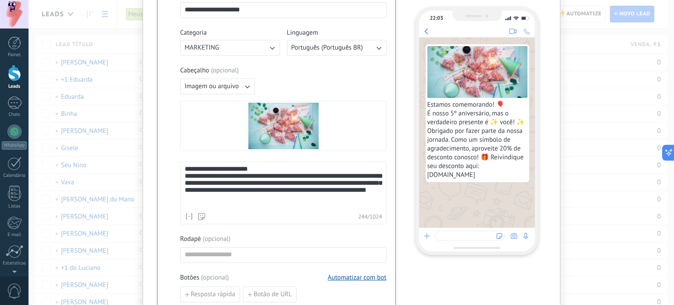
scroll to position [202, 0]
